Goal: Download file/media

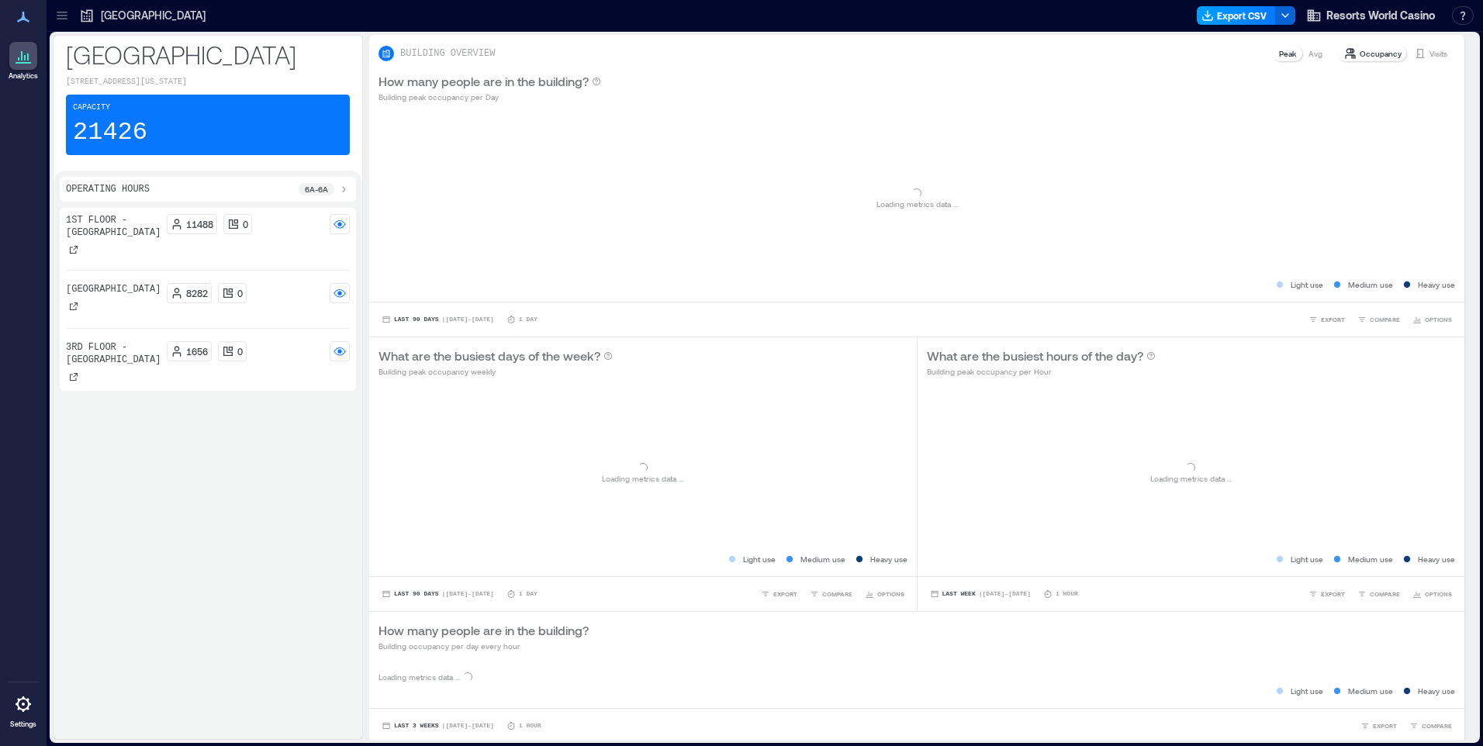
click at [1224, 17] on button "Export CSV" at bounding box center [1236, 15] width 79 height 19
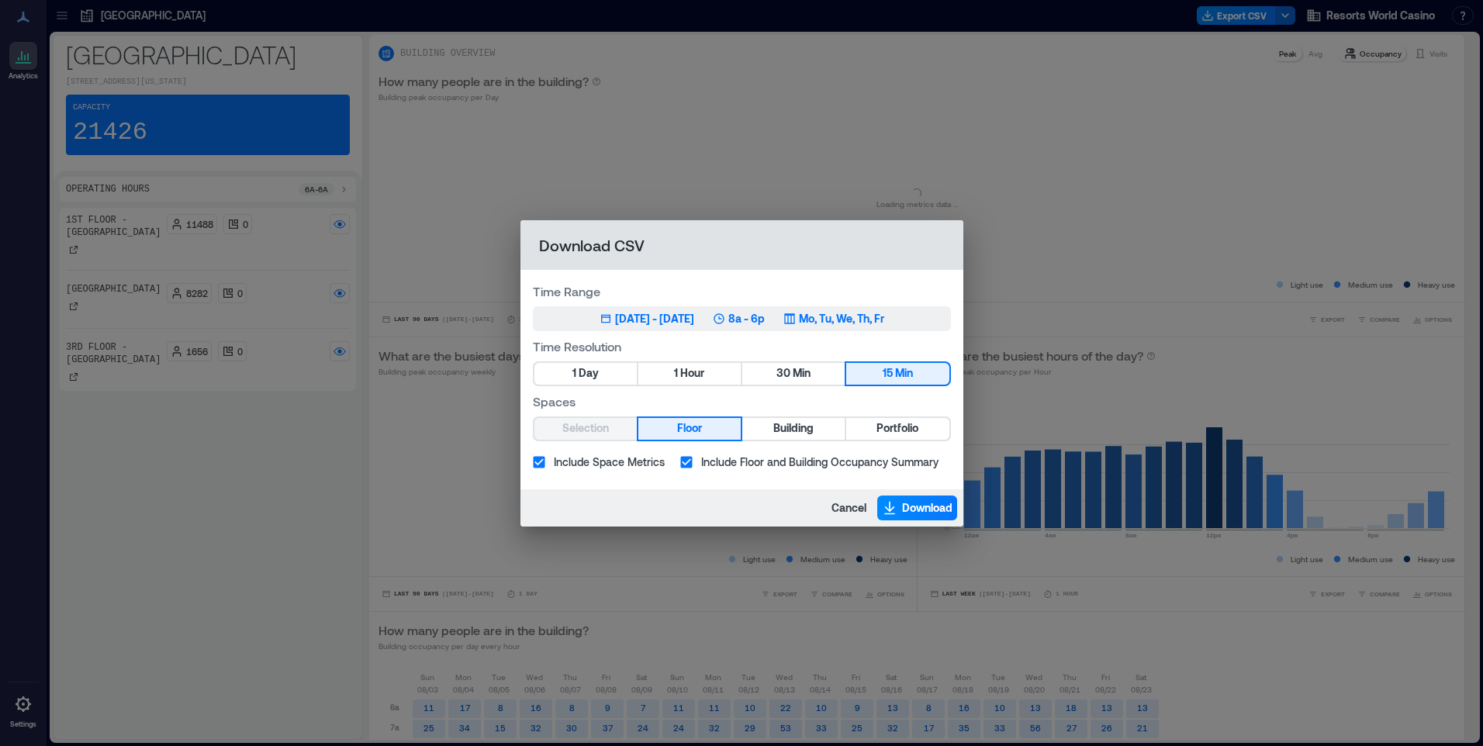
click at [876, 317] on p "Mo, Tu, We, Th, Fr" at bounding box center [841, 319] width 85 height 16
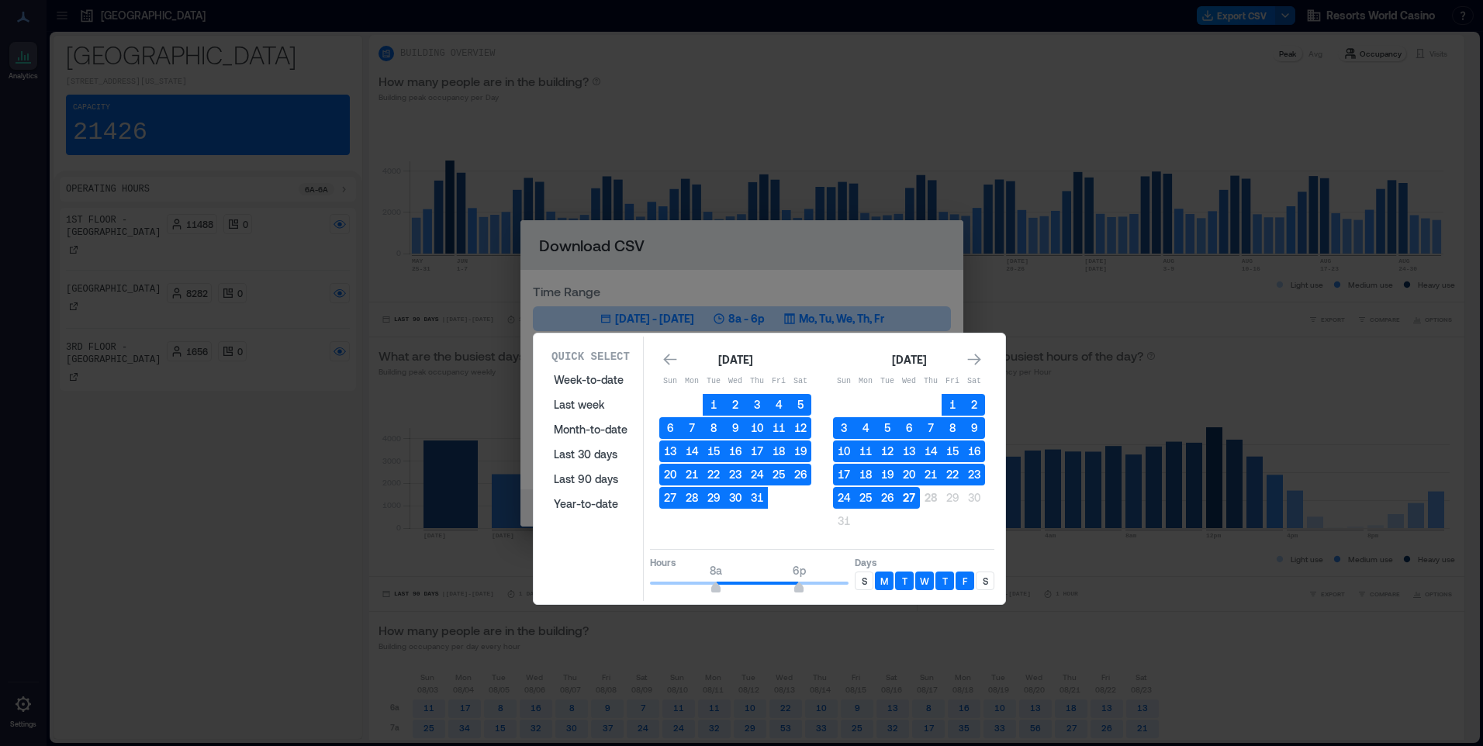
click at [904, 502] on button "27" at bounding box center [909, 498] width 22 height 22
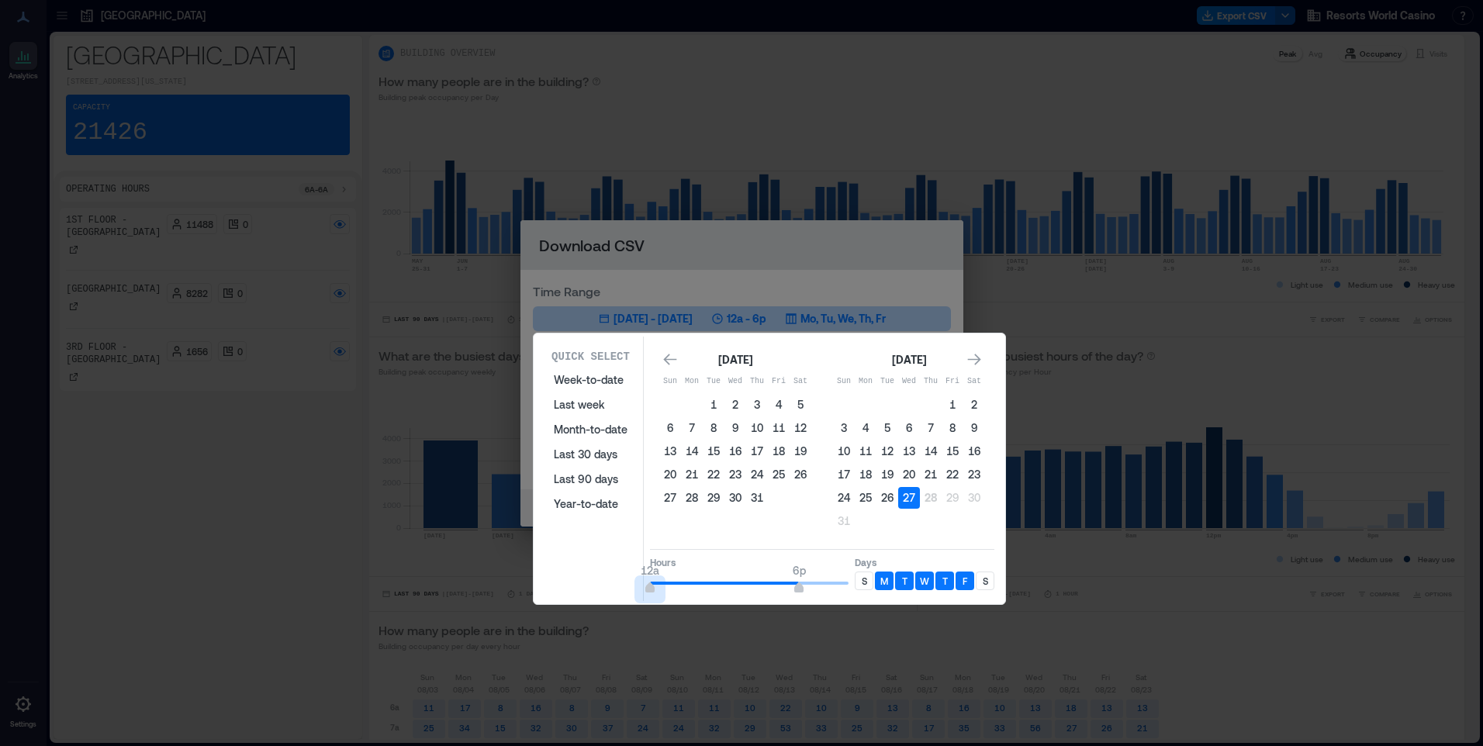
type input "*"
drag, startPoint x: 719, startPoint y: 587, endPoint x: 590, endPoint y: 583, distance: 129.6
click at [590, 583] on div "Quick Select Week-to-date Last week Month-to-date Last 30 days Last 90 days Yea…" at bounding box center [769, 469] width 462 height 265
type input "**"
drag, startPoint x: 803, startPoint y: 584, endPoint x: 877, endPoint y: 571, distance: 74.9
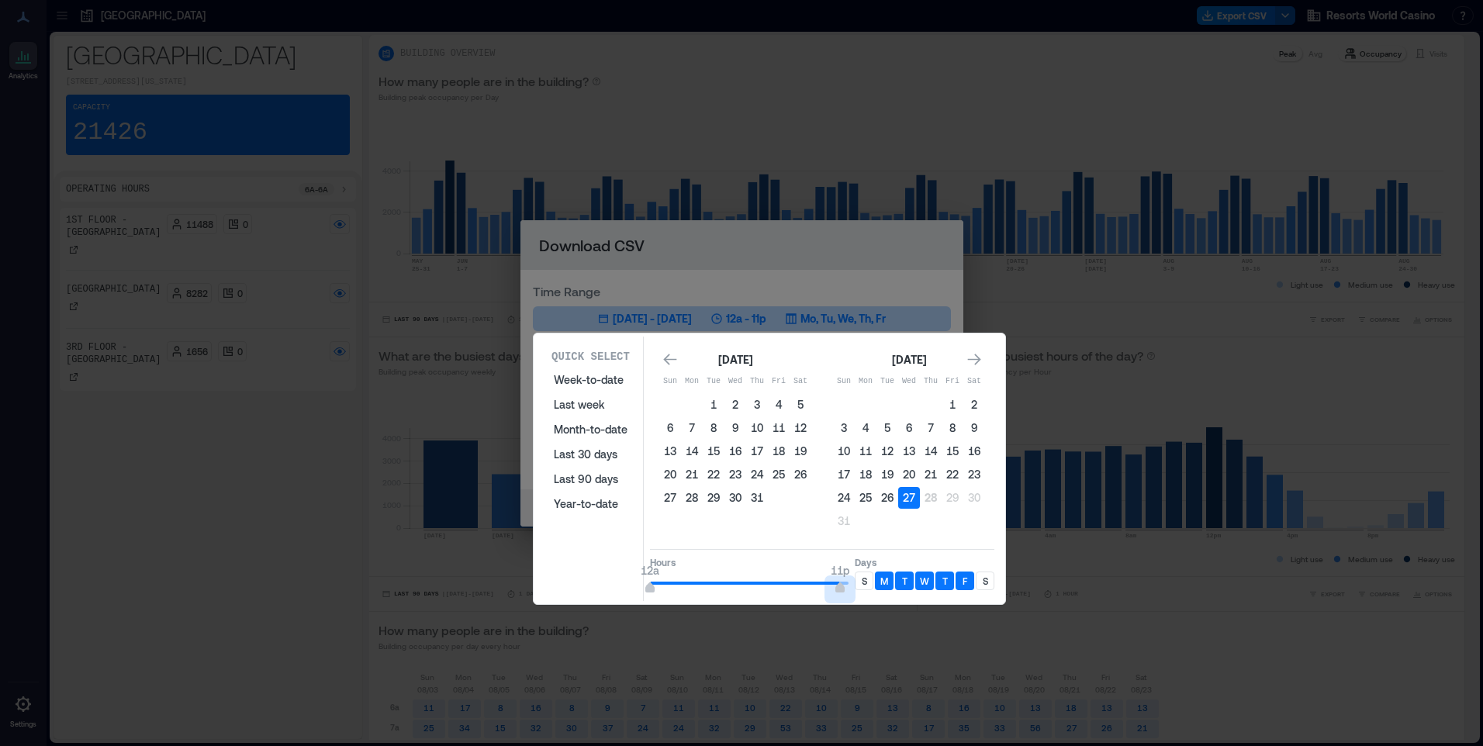
click at [877, 571] on div "Hours 12a 11p Days S M T W T F S" at bounding box center [822, 572] width 344 height 46
drag, startPoint x: 861, startPoint y: 585, endPoint x: 871, endPoint y: 585, distance: 9.3
click at [864, 585] on p "S" at bounding box center [864, 581] width 5 height 12
click at [987, 581] on p "S" at bounding box center [985, 581] width 5 height 12
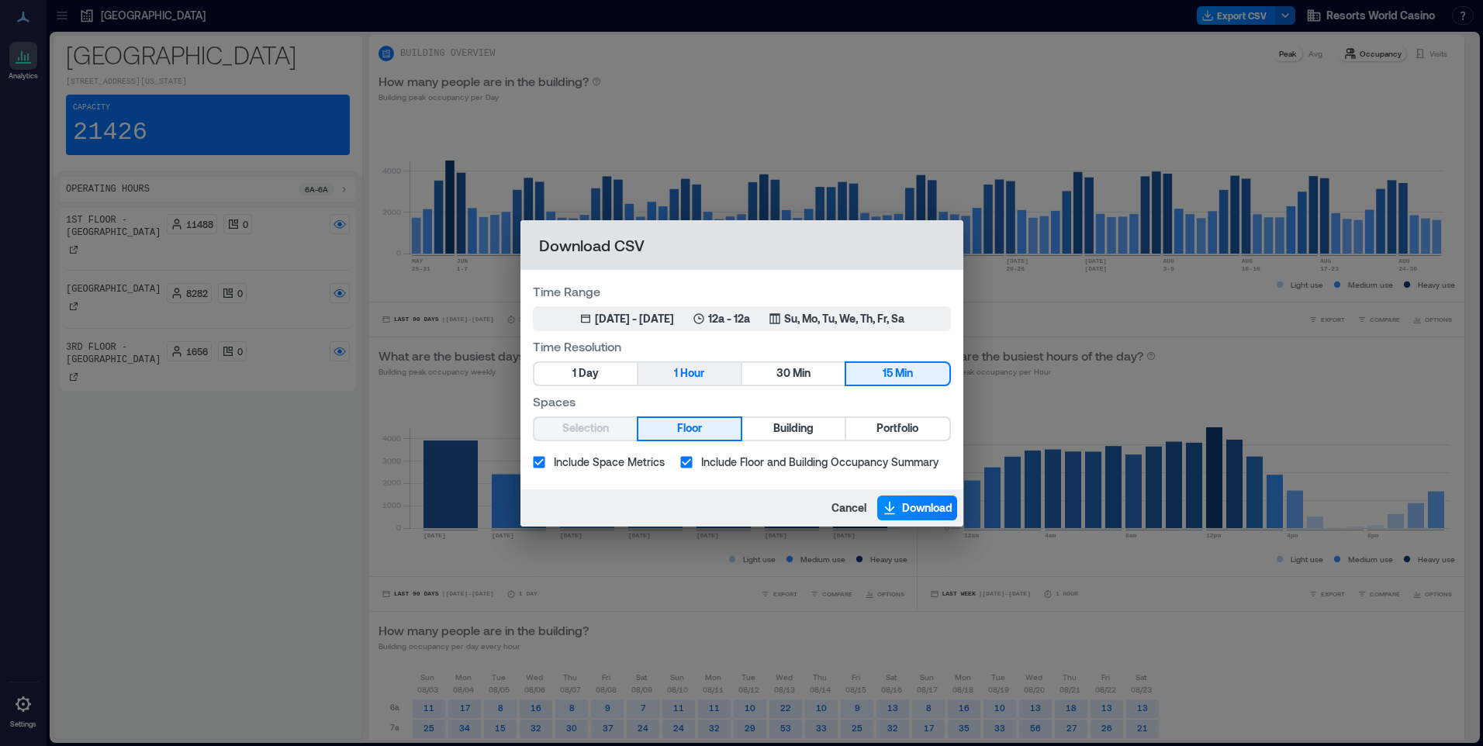
click at [689, 378] on span "Hour" at bounding box center [692, 373] width 24 height 19
click at [923, 428] on button "Portfolio" at bounding box center [897, 429] width 102 height 22
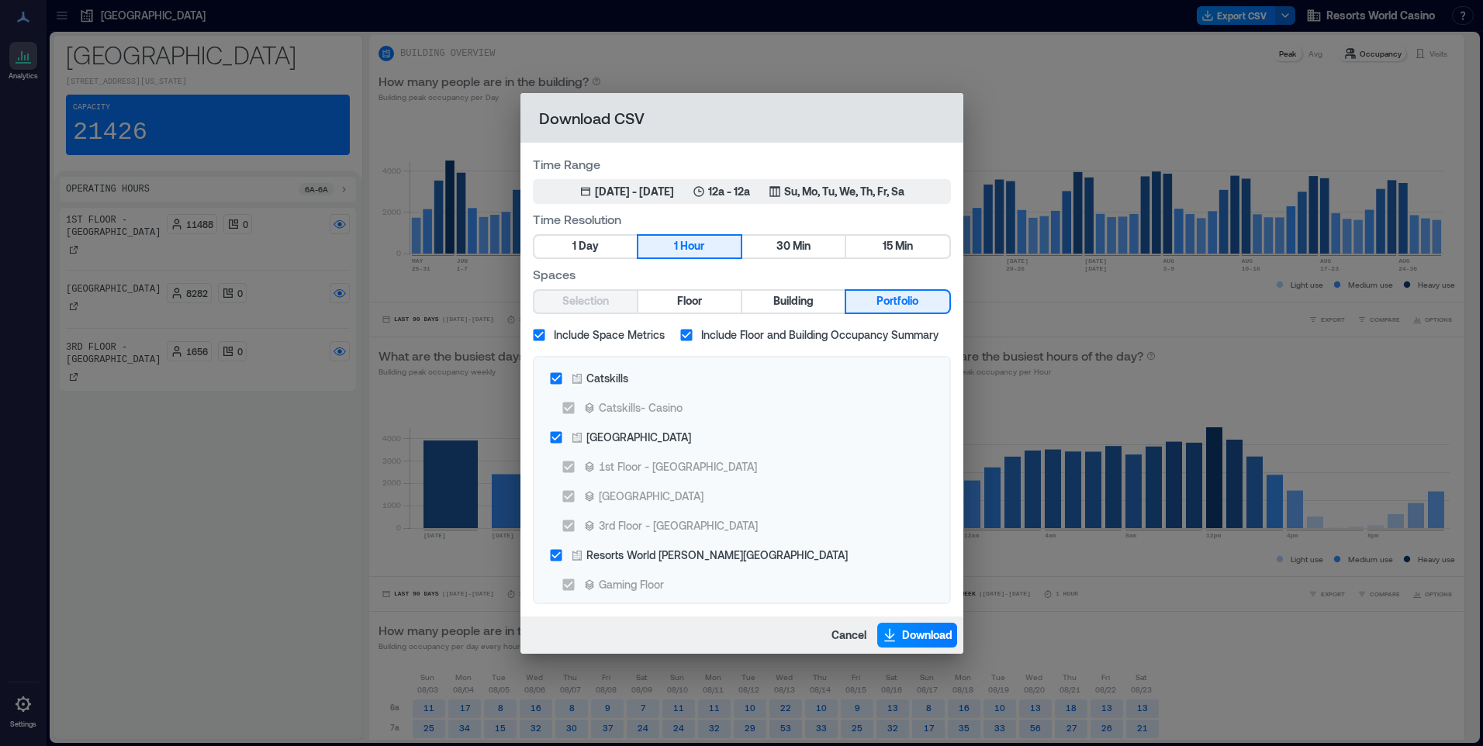
click at [621, 331] on span "Include Space Metrics" at bounding box center [609, 335] width 111 height 16
click at [618, 375] on div "Catskills" at bounding box center [608, 378] width 42 height 16
click at [687, 559] on div "Resorts World [PERSON_NAME][GEOGRAPHIC_DATA]" at bounding box center [717, 555] width 261 height 16
click at [928, 637] on span "Download" at bounding box center [927, 636] width 50 height 16
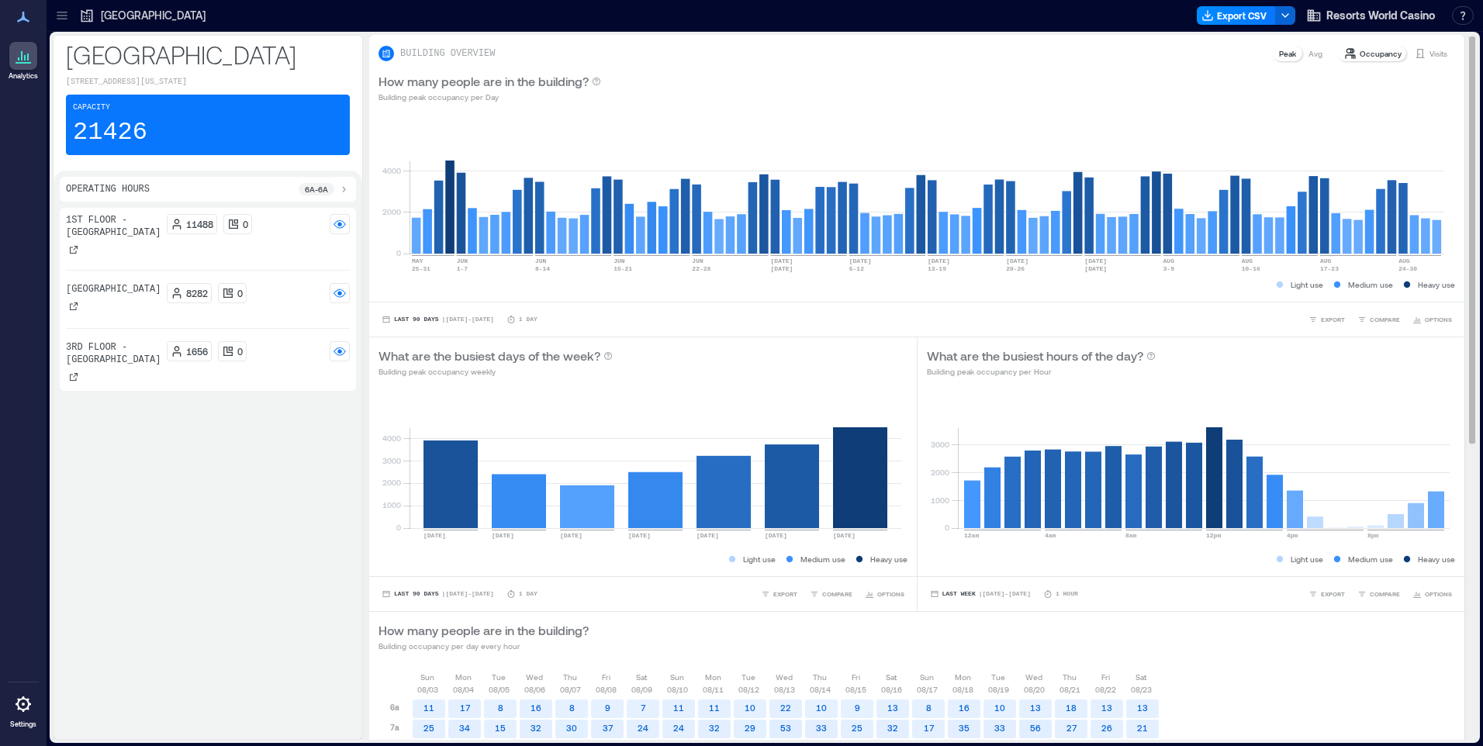
click at [957, 88] on div "How many people are in the building? Building peak occupancy per Day" at bounding box center [917, 87] width 1077 height 31
